Goal: Task Accomplishment & Management: Manage account settings

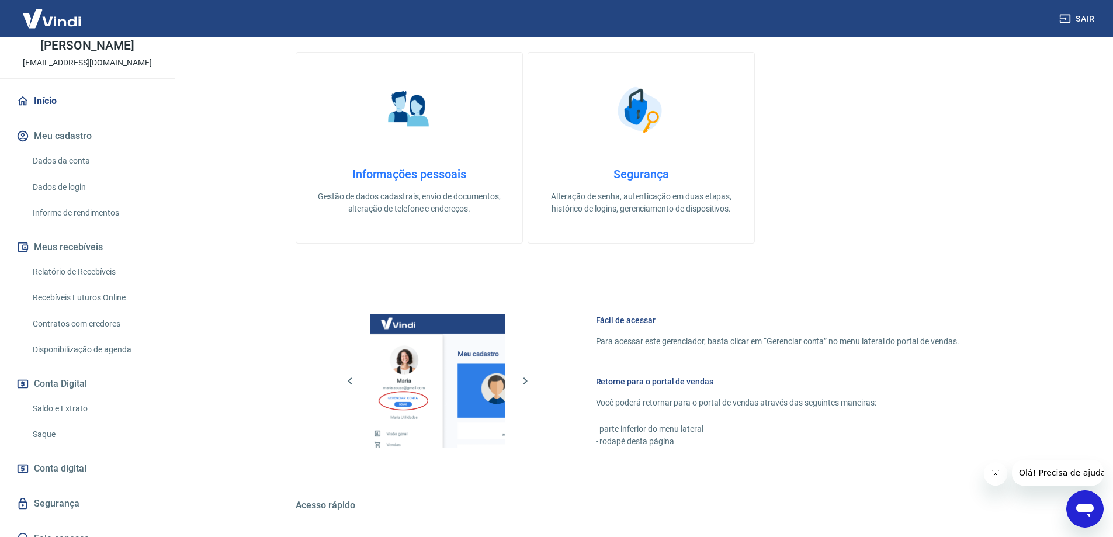
scroll to position [374, 0]
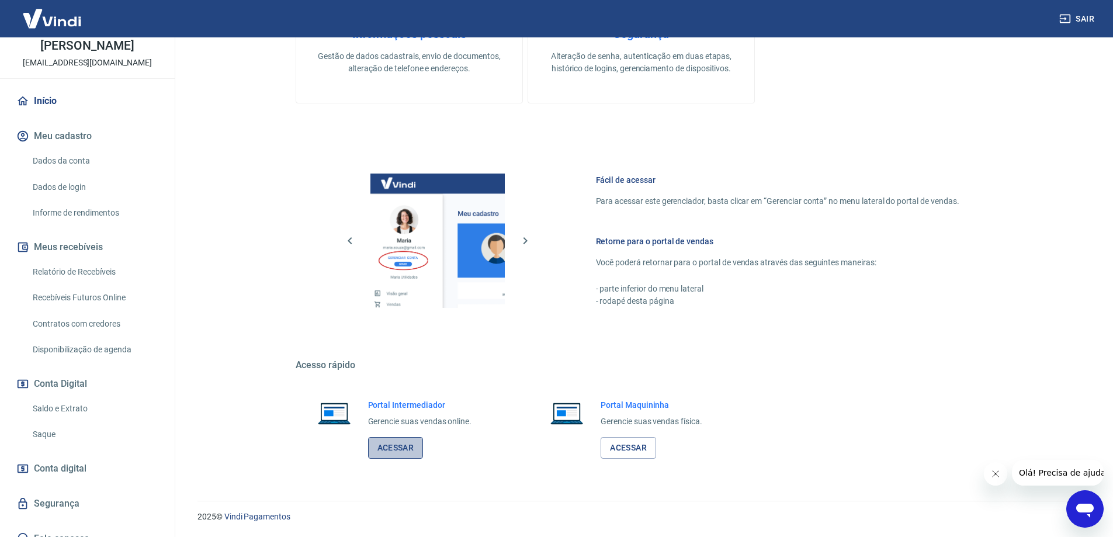
click at [396, 449] on link "Acessar" at bounding box center [396, 448] width 56 height 22
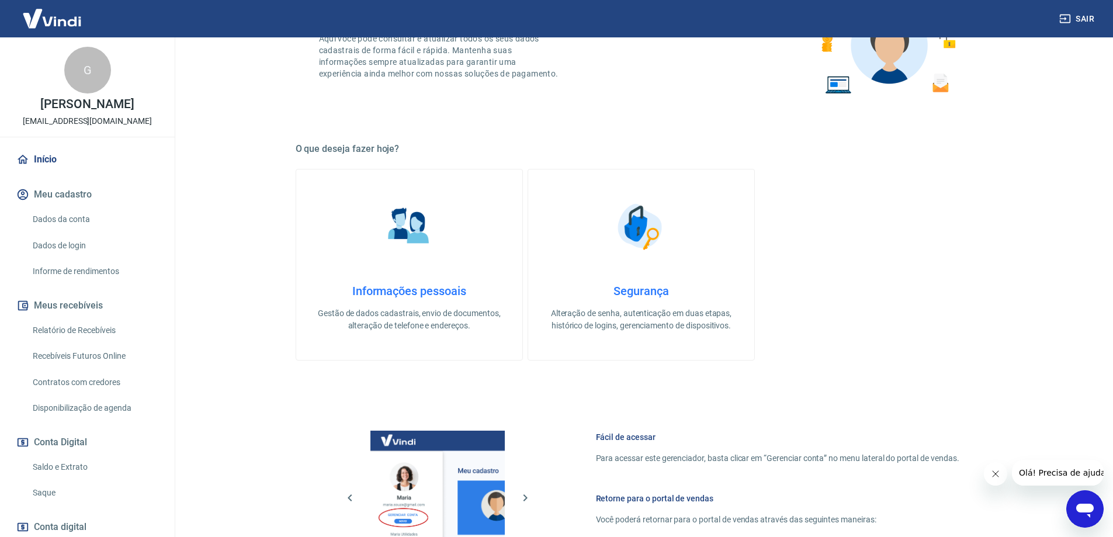
scroll to position [292, 0]
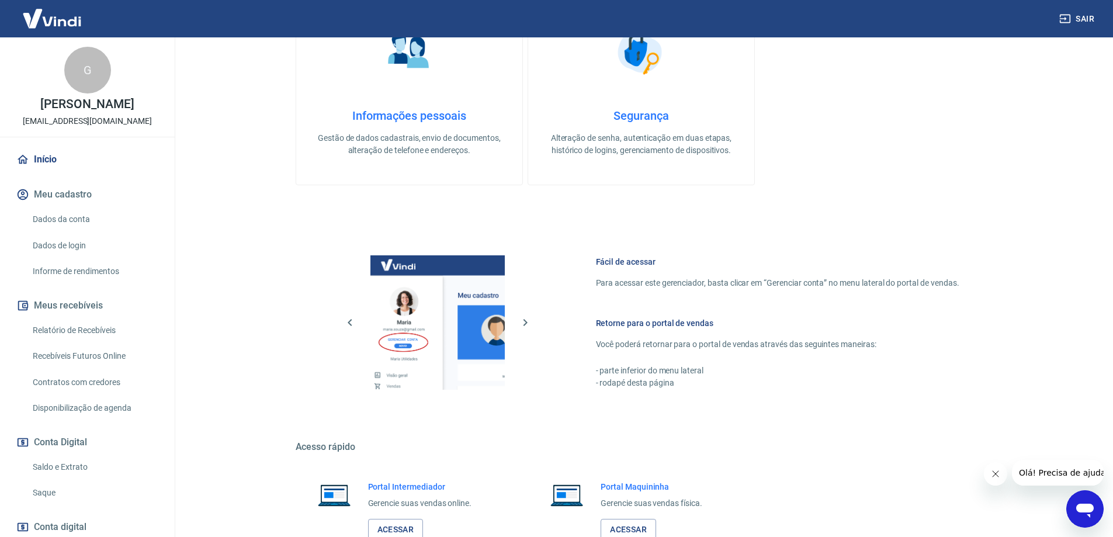
scroll to position [374, 0]
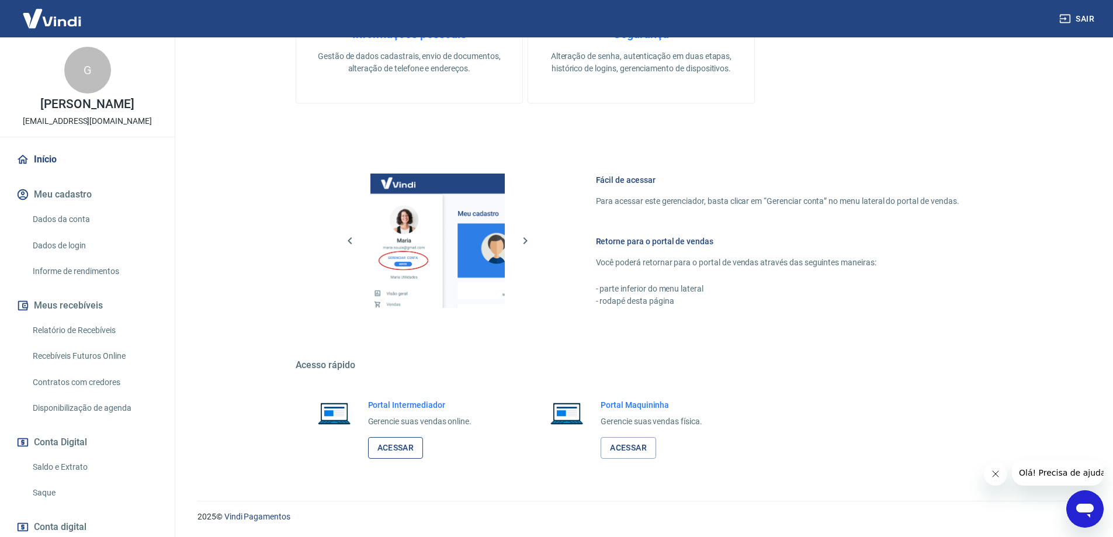
click at [404, 446] on link "Acessar" at bounding box center [396, 448] width 56 height 22
